Goal: Task Accomplishment & Management: Manage account settings

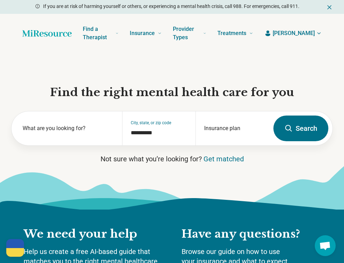
click at [309, 33] on span "[PERSON_NAME]" at bounding box center [293, 33] width 42 height 8
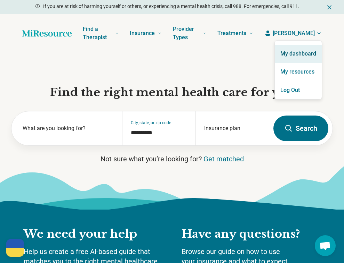
click at [280, 49] on link "My dashboard" at bounding box center [297, 54] width 47 height 18
click at [300, 52] on link "My dashboard" at bounding box center [297, 54] width 47 height 18
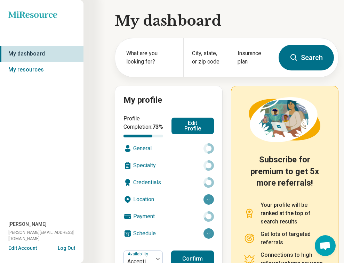
click at [188, 125] on button "Edit Profile" at bounding box center [192, 126] width 42 height 17
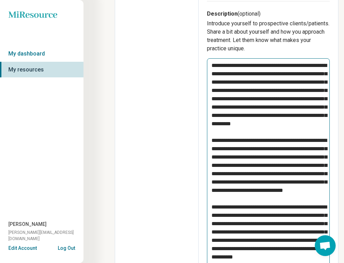
scroll to position [261, 0]
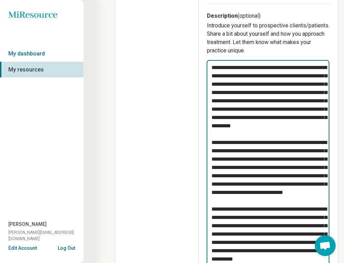
click at [259, 172] on textarea at bounding box center [267, 180] width 123 height 240
paste textarea
type textarea "*"
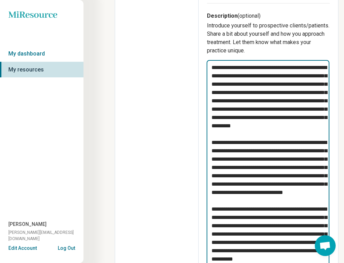
type textarea "**********"
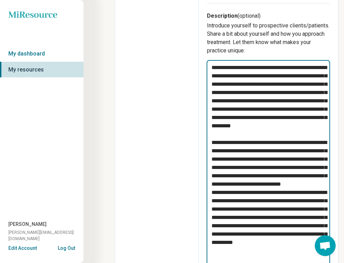
type textarea "*"
type textarea "**********"
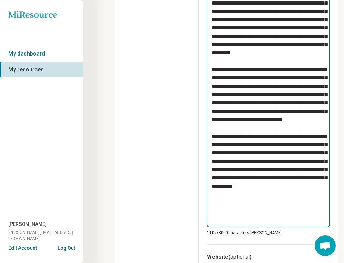
scroll to position [342, 0]
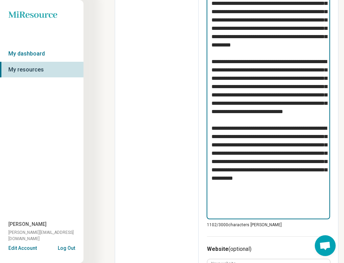
click at [268, 181] on textarea at bounding box center [267, 99] width 123 height 240
paste textarea
type textarea "*"
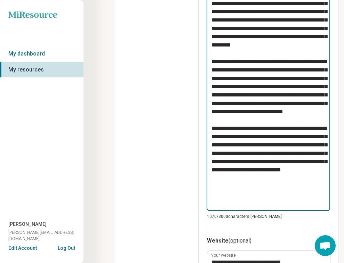
type textarea "**********"
click at [250, 94] on textarea at bounding box center [267, 95] width 123 height 232
paste textarea
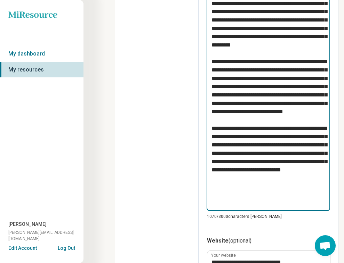
type textarea "*"
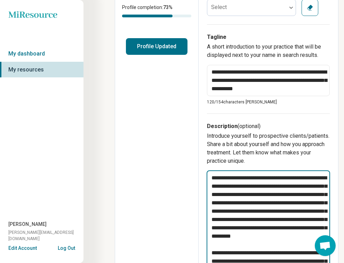
scroll to position [0, 0]
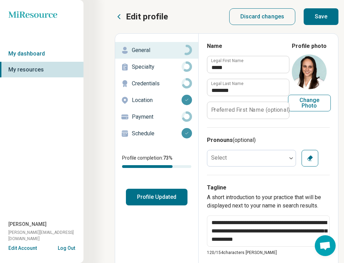
type textarea "**********"
click at [314, 20] on button "Save" at bounding box center [320, 16] width 35 height 17
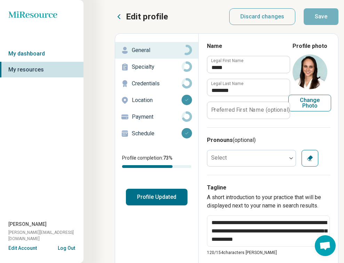
click at [156, 199] on button "Profile Updated" at bounding box center [156, 197] width 61 height 17
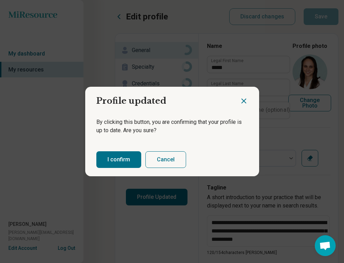
click at [119, 166] on button "I confirm" at bounding box center [118, 159] width 45 height 17
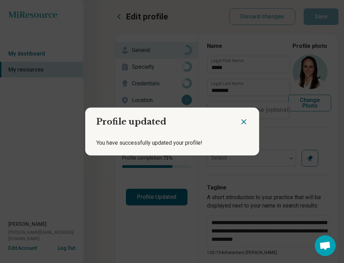
click at [244, 122] on icon "Close dialog" at bounding box center [243, 122] width 8 height 8
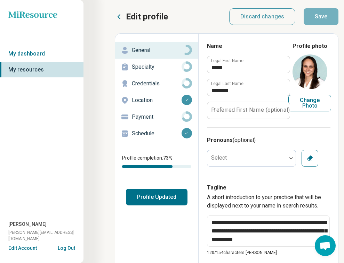
click at [140, 136] on p "Schedule" at bounding box center [157, 134] width 50 height 8
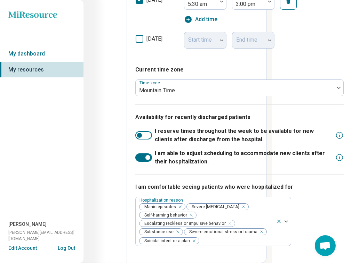
scroll to position [343, 72]
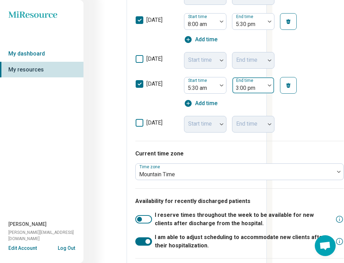
click at [257, 77] on div "End time 3:00 pm" at bounding box center [253, 85] width 42 height 17
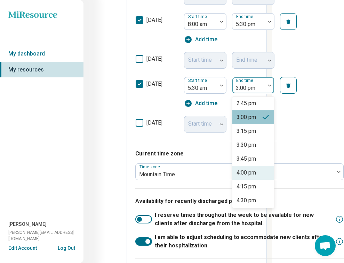
scroll to position [508, 0]
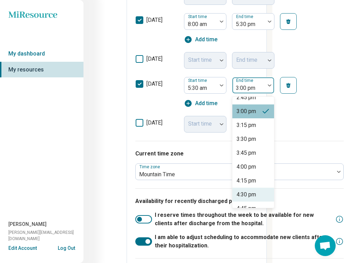
click at [255, 191] on div "4:30 pm" at bounding box center [245, 195] width 19 height 8
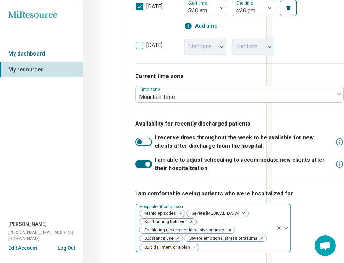
scroll to position [420, 72]
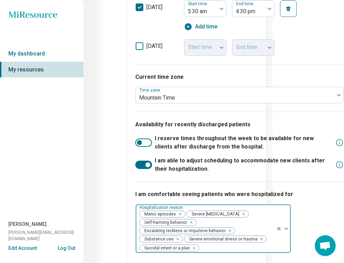
click at [241, 220] on div "Manic episodes Severe depression Self-harming behavior Escalating reckless or i…" at bounding box center [205, 229] width 140 height 49
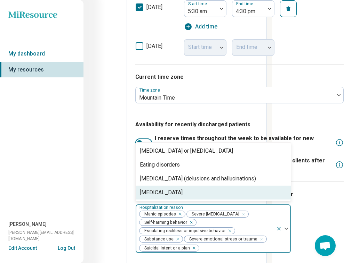
click at [230, 189] on div "Suicide attempt" at bounding box center [212, 193] width 155 height 14
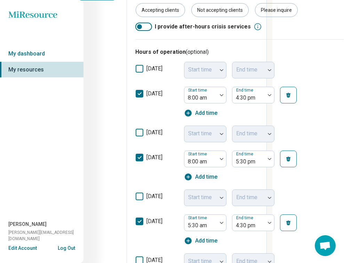
scroll to position [0, 72]
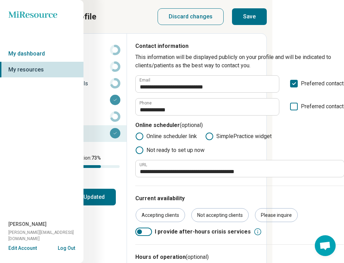
click at [261, 14] on button "Save" at bounding box center [249, 16] width 35 height 17
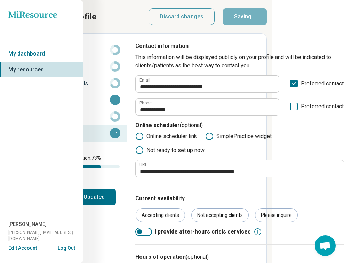
click at [94, 199] on button "Profile Updated" at bounding box center [84, 197] width 61 height 17
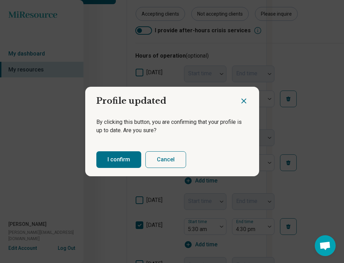
click at [122, 151] on div "I confirm Cancel" at bounding box center [172, 159] width 174 height 33
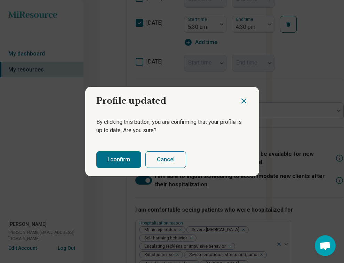
scroll to position [428, 72]
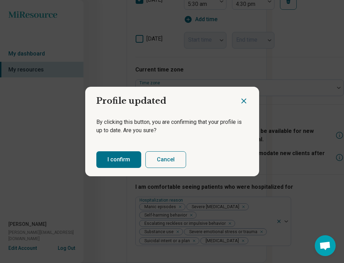
click at [122, 156] on button "I confirm" at bounding box center [118, 159] width 45 height 17
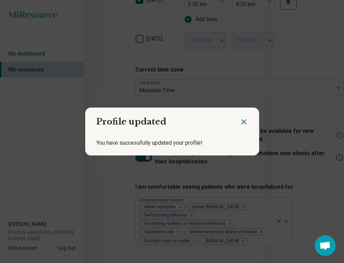
click at [247, 117] on div at bounding box center [248, 119] width 19 height 23
click at [243, 119] on icon "Close dialog" at bounding box center [243, 122] width 8 height 8
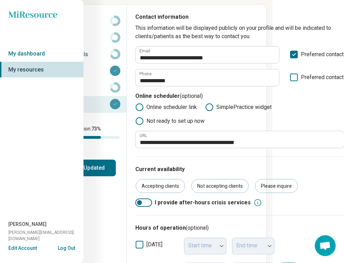
scroll to position [0, 72]
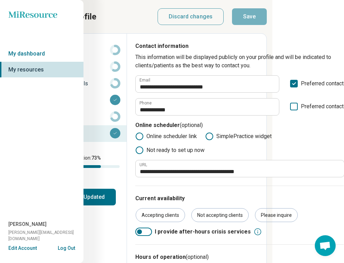
click at [106, 54] on p "General" at bounding box center [85, 50] width 50 height 8
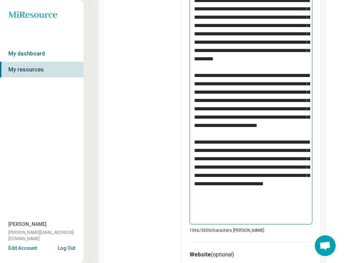
scroll to position [327, 17]
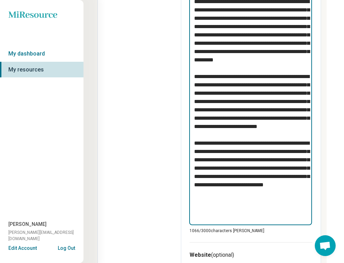
click at [239, 175] on textarea at bounding box center [250, 109] width 123 height 231
paste textarea "**********"
type textarea "*"
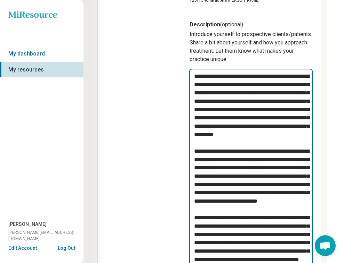
scroll to position [0, 17]
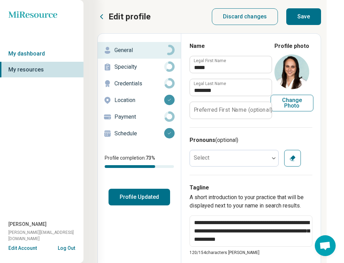
type textarea "**********"
click at [306, 23] on button "Save" at bounding box center [303, 16] width 35 height 17
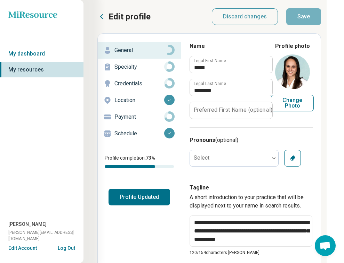
click at [136, 195] on button "Profile Updated" at bounding box center [138, 197] width 61 height 17
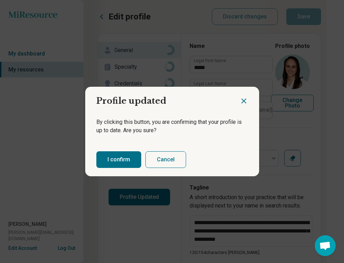
click at [120, 157] on button "I confirm" at bounding box center [118, 159] width 45 height 17
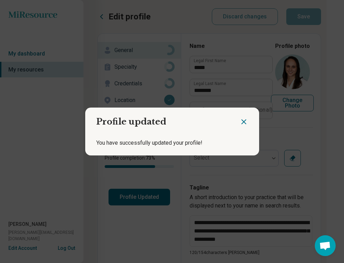
click at [243, 125] on icon "Close dialog" at bounding box center [243, 122] width 8 height 8
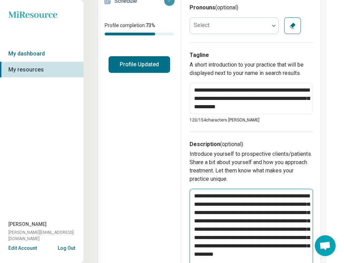
scroll to position [139, 17]
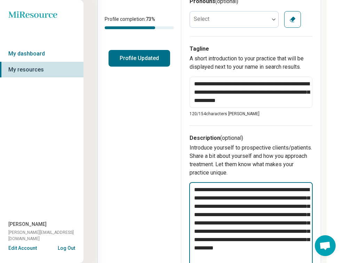
paste textarea
type textarea "*"
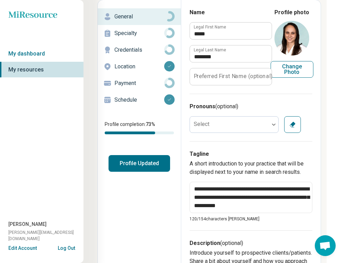
scroll to position [0, 17]
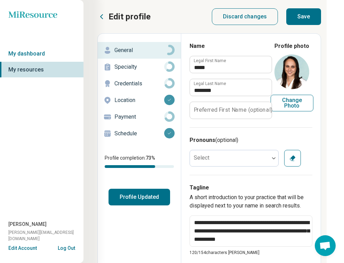
type textarea "**********"
click at [300, 23] on button "Save" at bounding box center [303, 16] width 35 height 17
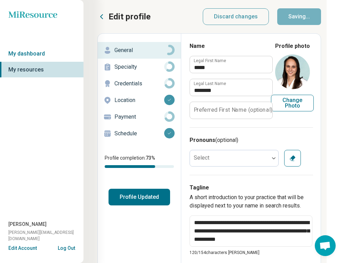
click at [141, 199] on button "Profile Updated" at bounding box center [138, 197] width 61 height 17
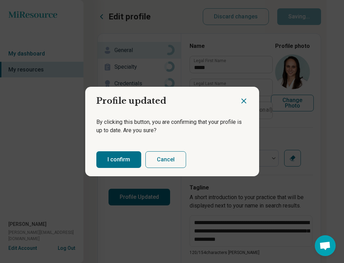
type textarea "*"
click at [124, 164] on button "I confirm" at bounding box center [118, 159] width 45 height 17
